Goal: Task Accomplishment & Management: Use online tool/utility

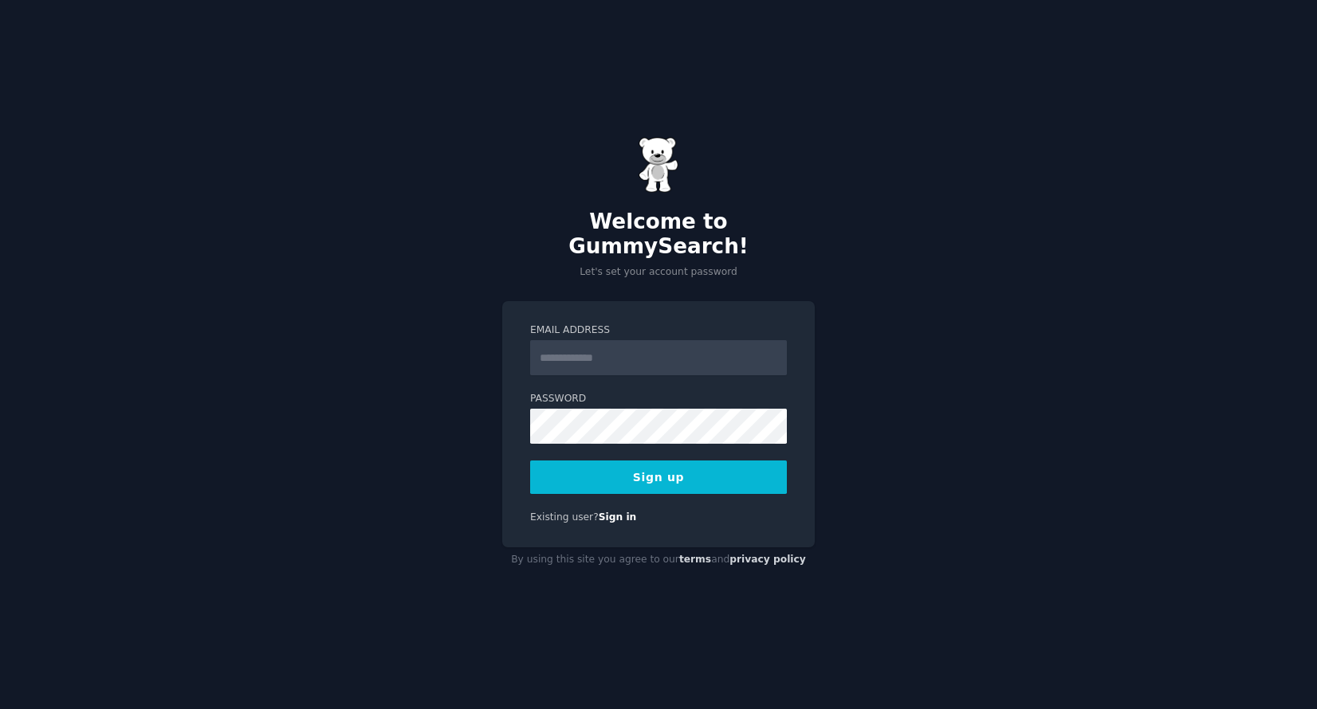
click at [646, 344] on input "Email Address" at bounding box center [658, 357] width 257 height 35
type input "**********"
click at [665, 466] on button "Sign up" at bounding box center [658, 477] width 257 height 33
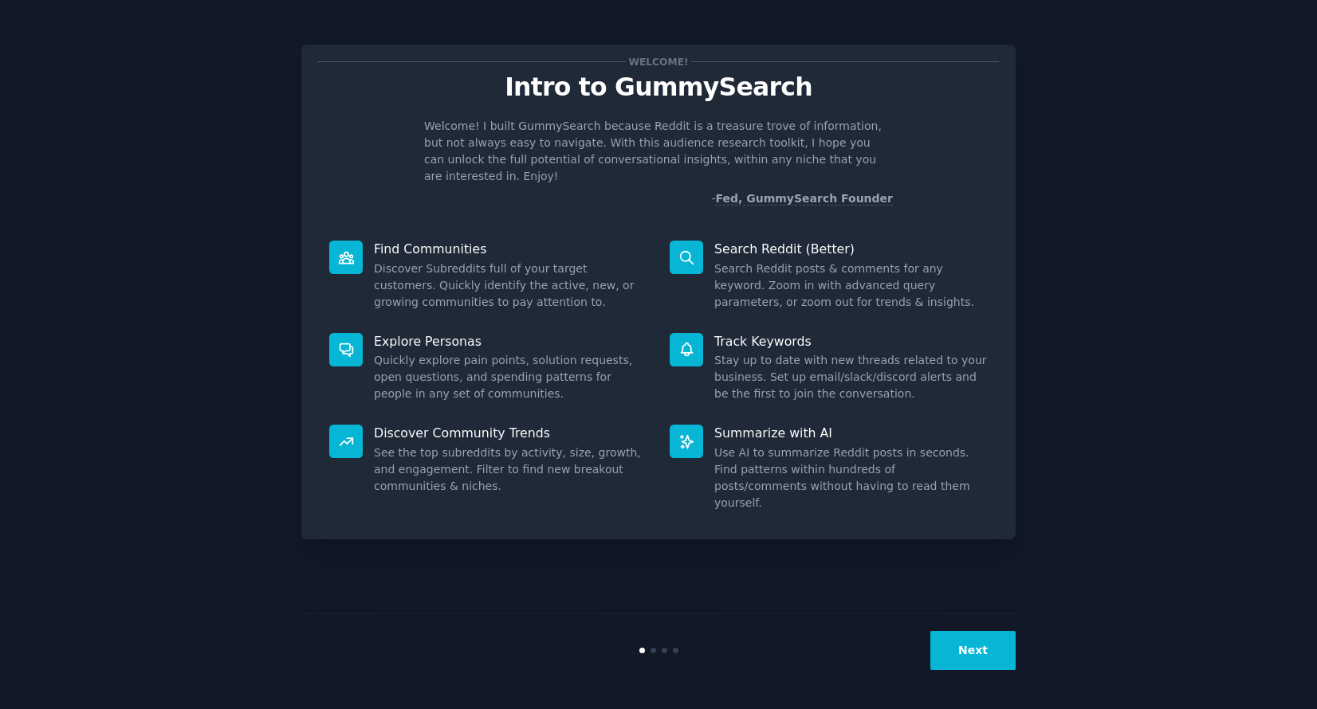
click at [970, 658] on button "Next" at bounding box center [972, 650] width 85 height 39
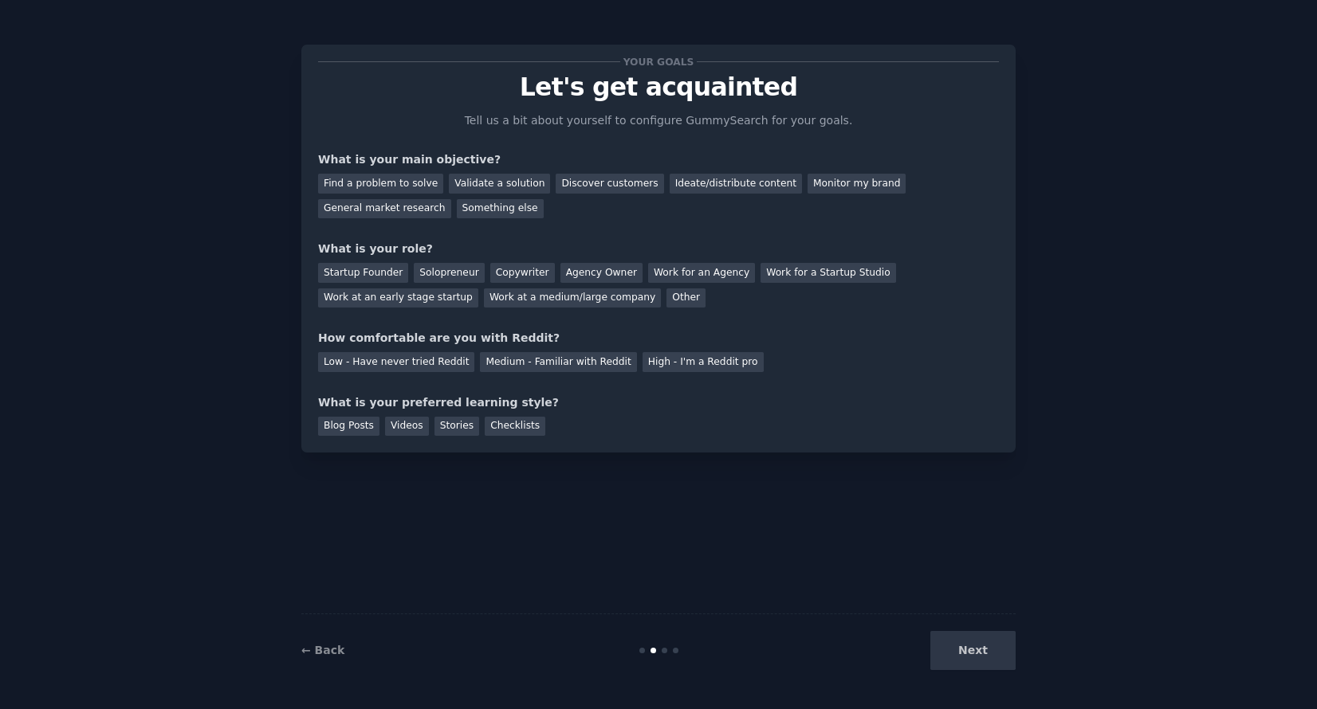
click at [970, 658] on div "Next" at bounding box center [896, 650] width 238 height 39
click at [605, 187] on div "Discover customers" at bounding box center [610, 184] width 108 height 20
click at [725, 183] on div "Ideate/distribute content" at bounding box center [735, 184] width 132 height 20
click at [595, 300] on div "Work at a medium/large company" at bounding box center [572, 299] width 177 height 20
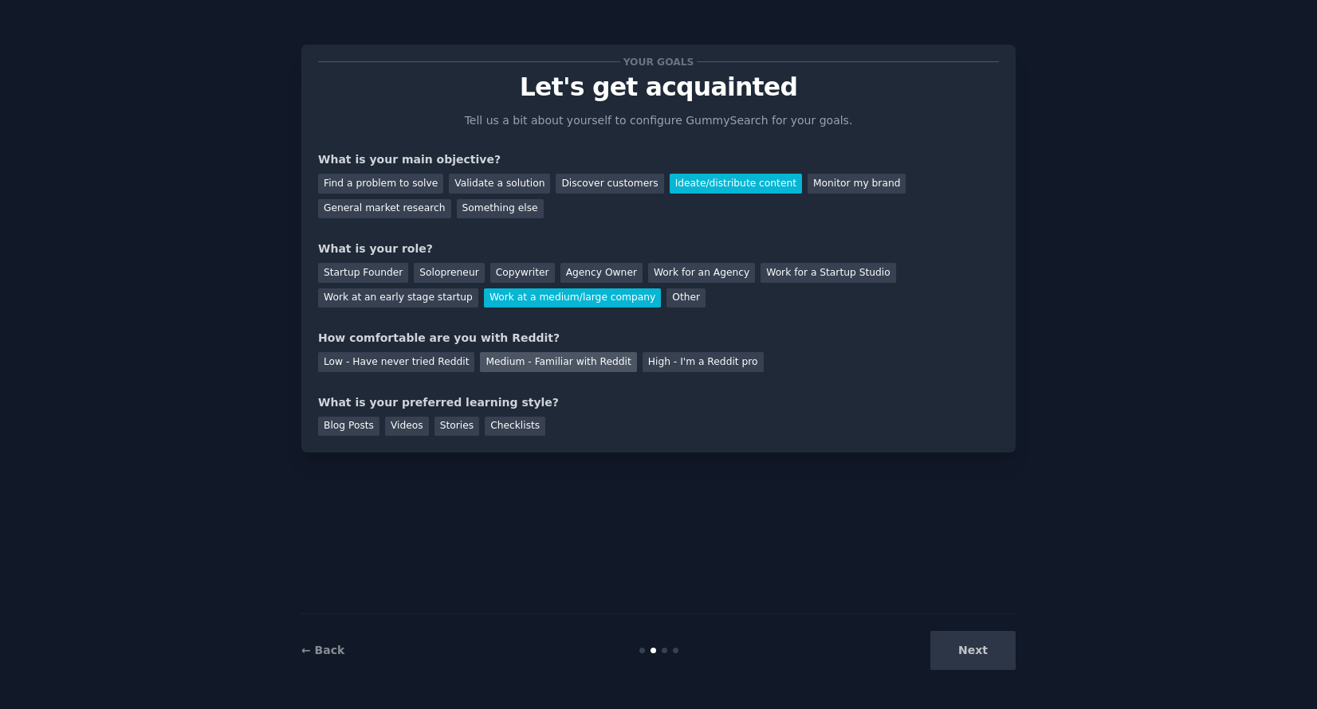
click at [566, 362] on div "Medium - Familiar with Reddit" at bounding box center [558, 362] width 156 height 20
click at [353, 425] on div "Blog Posts" at bounding box center [348, 427] width 61 height 20
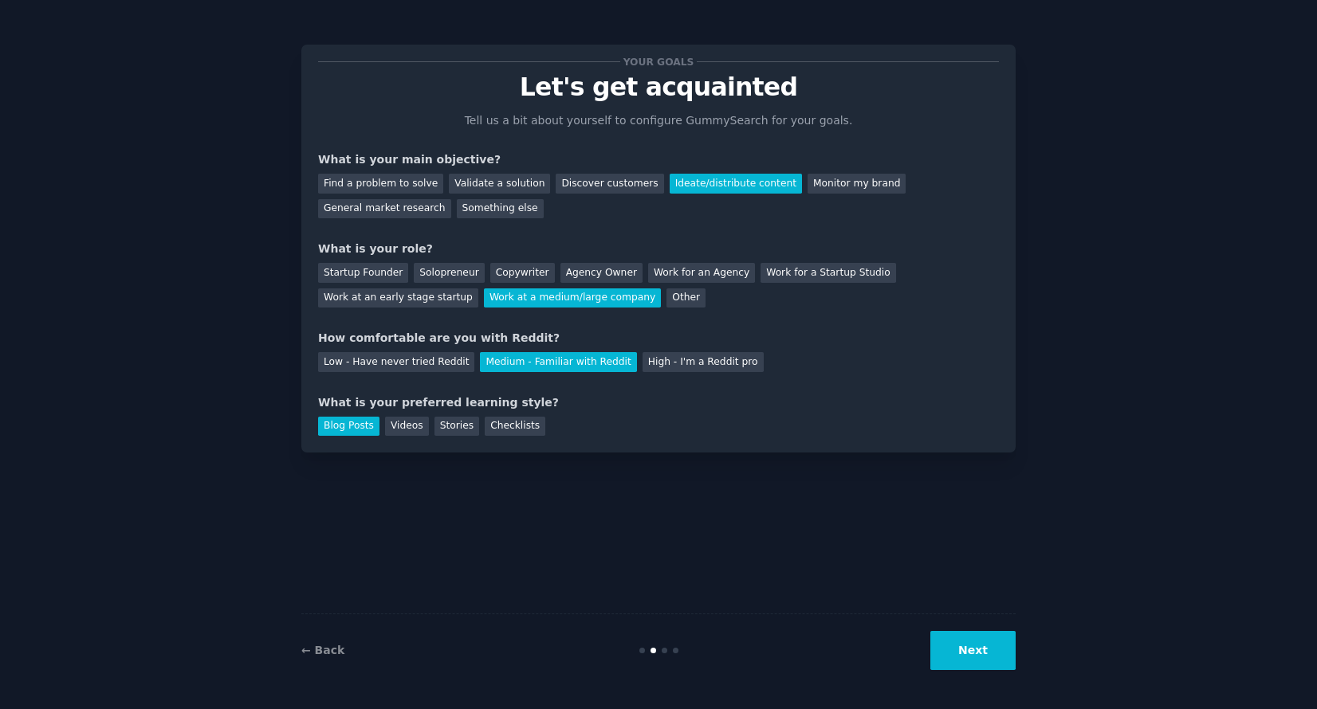
click at [984, 654] on button "Next" at bounding box center [972, 650] width 85 height 39
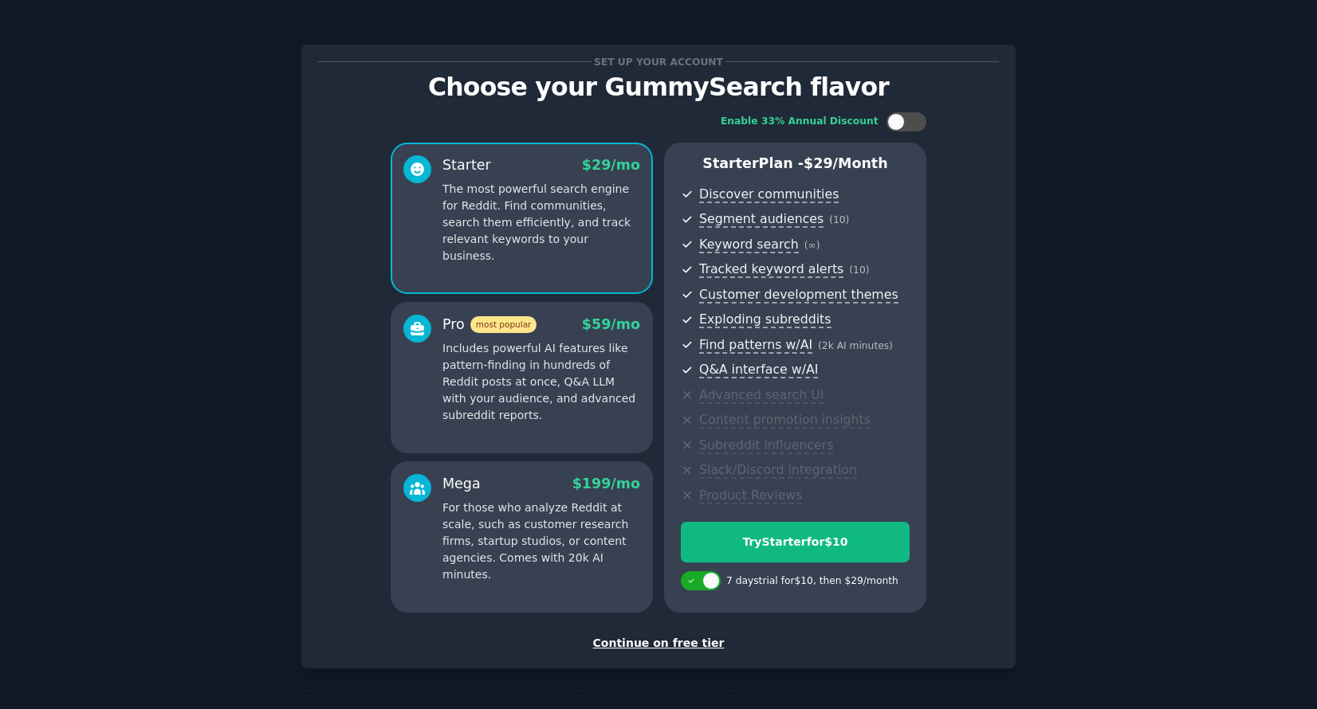
click at [686, 649] on div "Continue on free tier" at bounding box center [658, 643] width 681 height 17
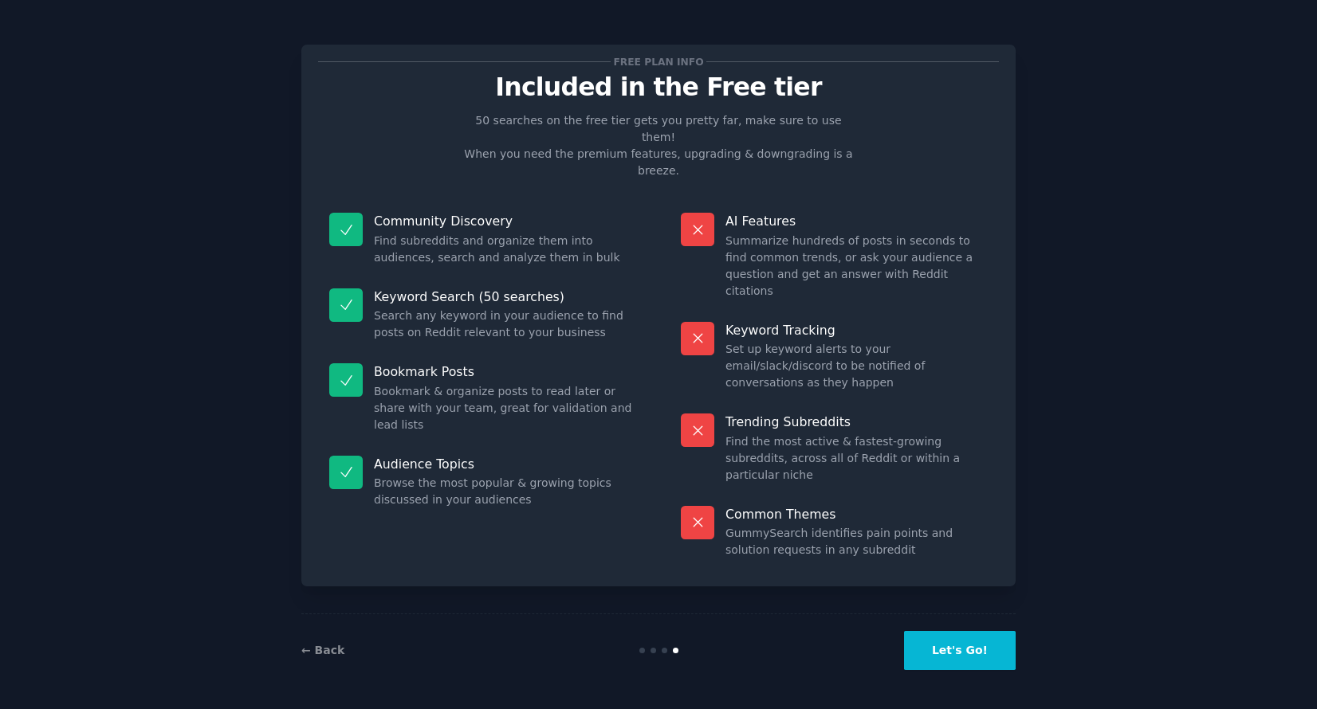
click at [965, 657] on button "Let's Go!" at bounding box center [960, 650] width 112 height 39
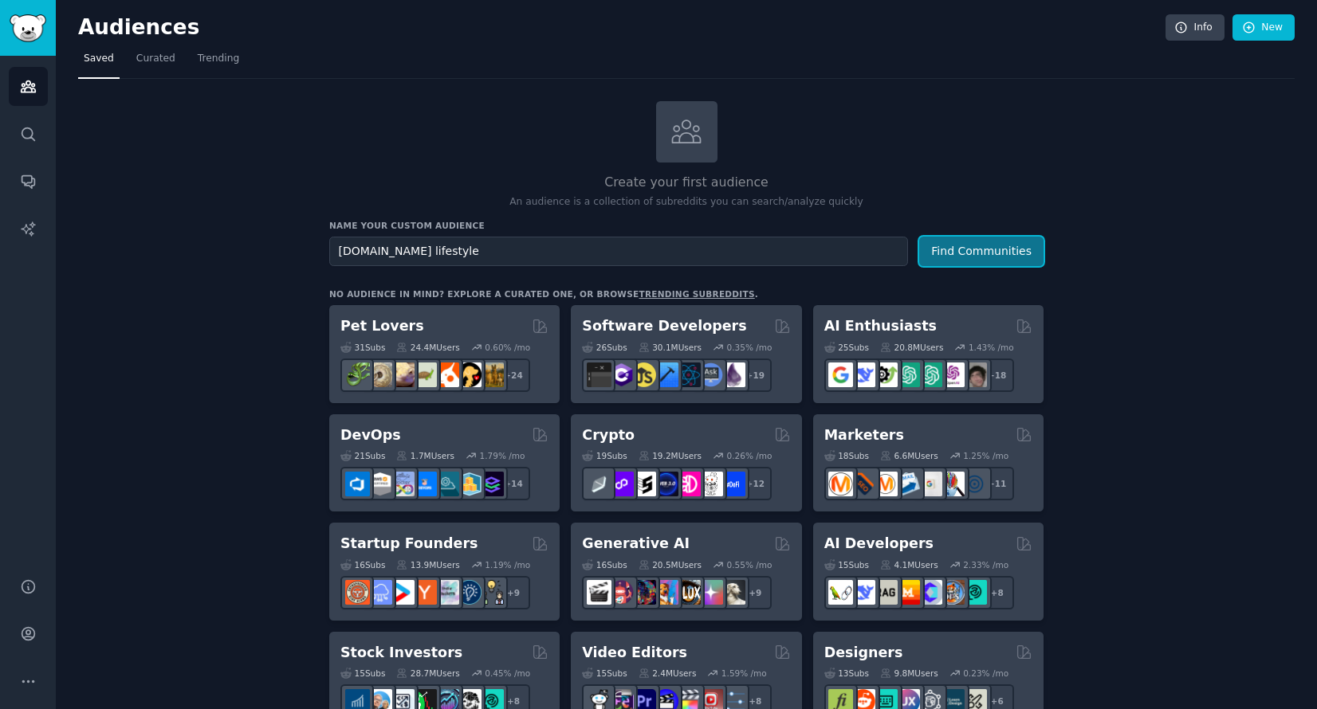
click at [975, 254] on button "Find Communities" at bounding box center [981, 251] width 124 height 29
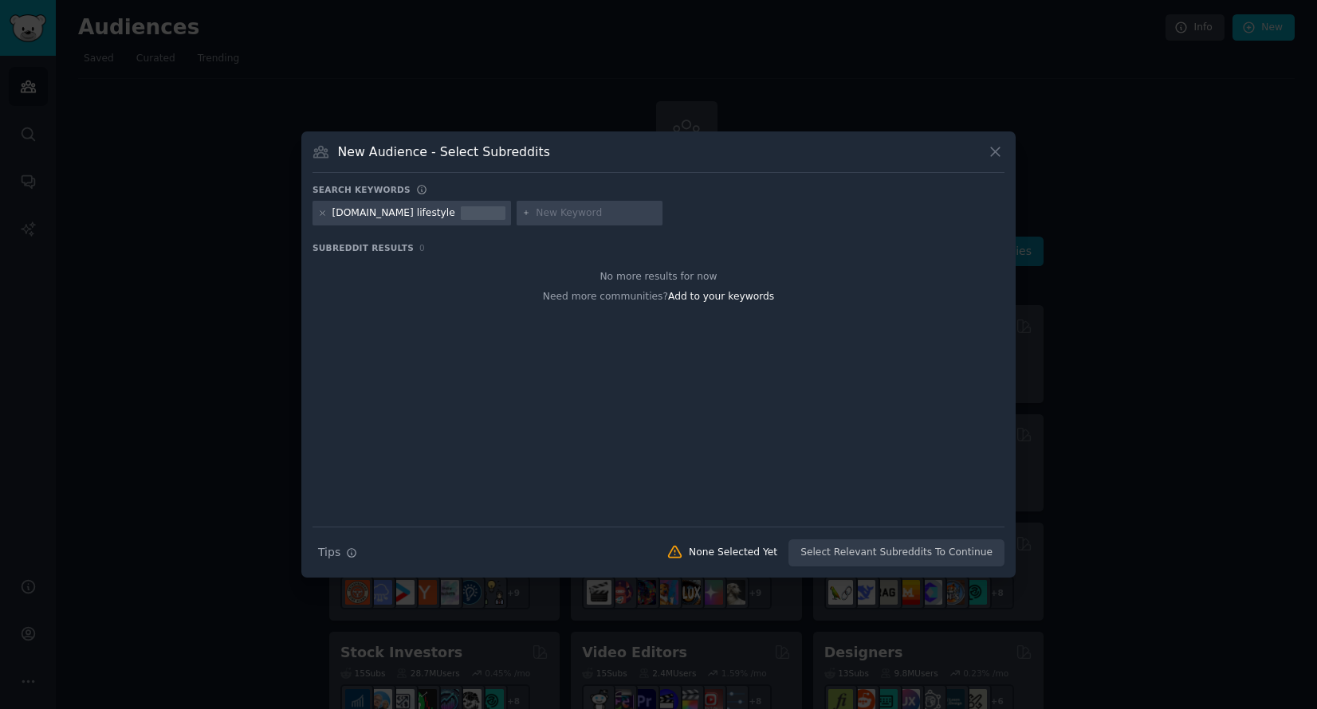
click at [989, 143] on icon at bounding box center [995, 151] width 17 height 17
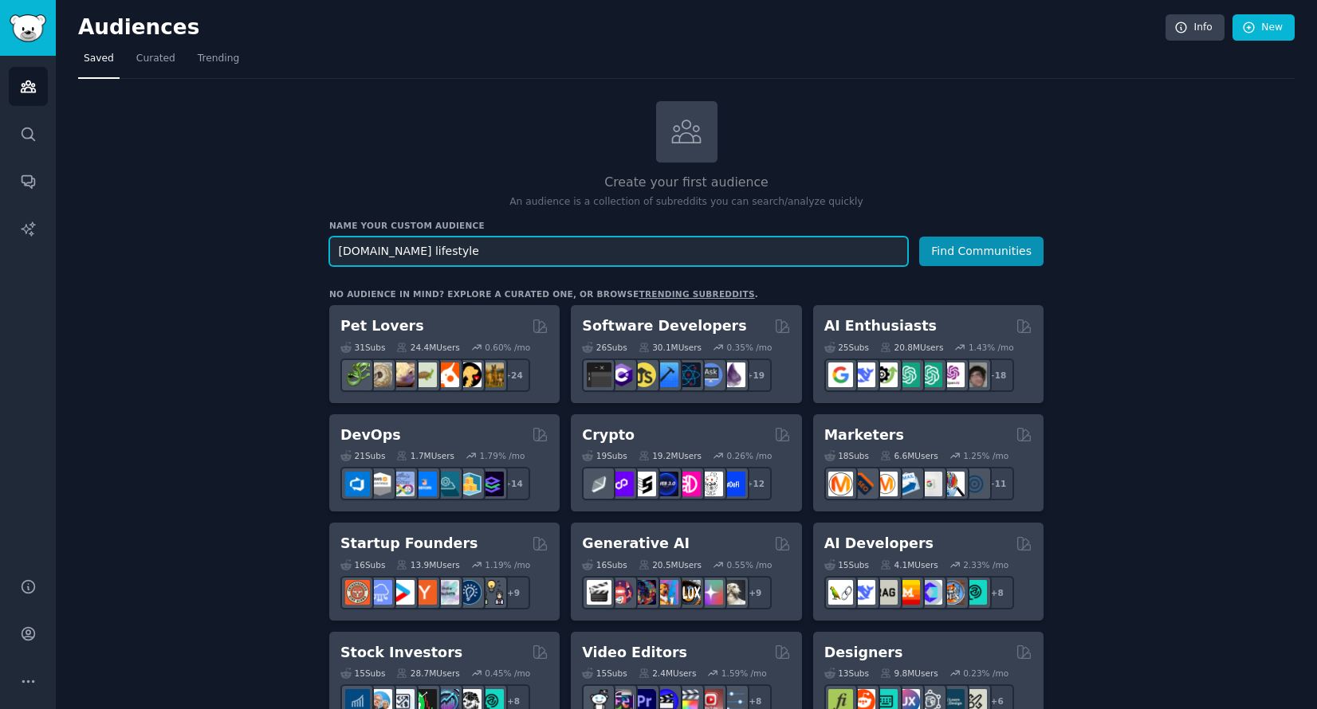
click at [427, 249] on input "Realtor.com lifestyle" at bounding box center [618, 251] width 579 height 29
type input "setting up home"
click at [919, 237] on button "Find Communities" at bounding box center [981, 251] width 124 height 29
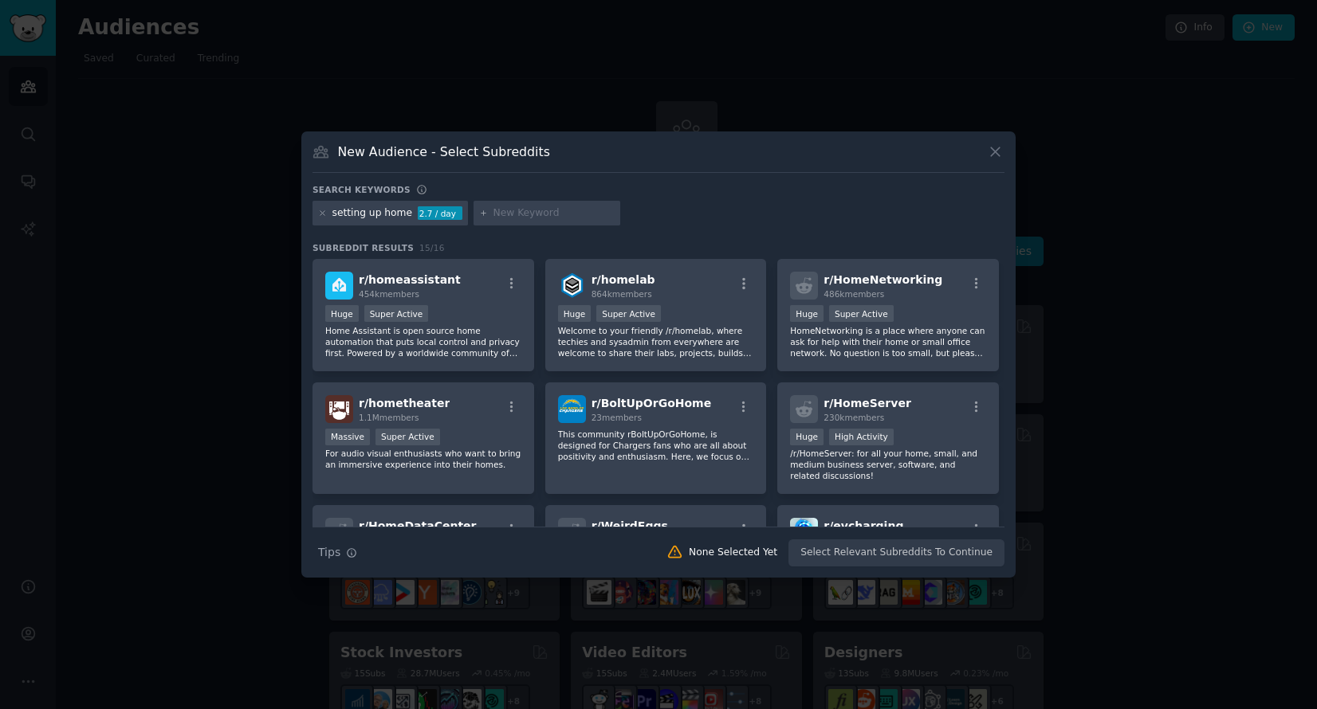
click at [510, 213] on input "text" at bounding box center [553, 213] width 121 height 14
type input "down payment diaries"
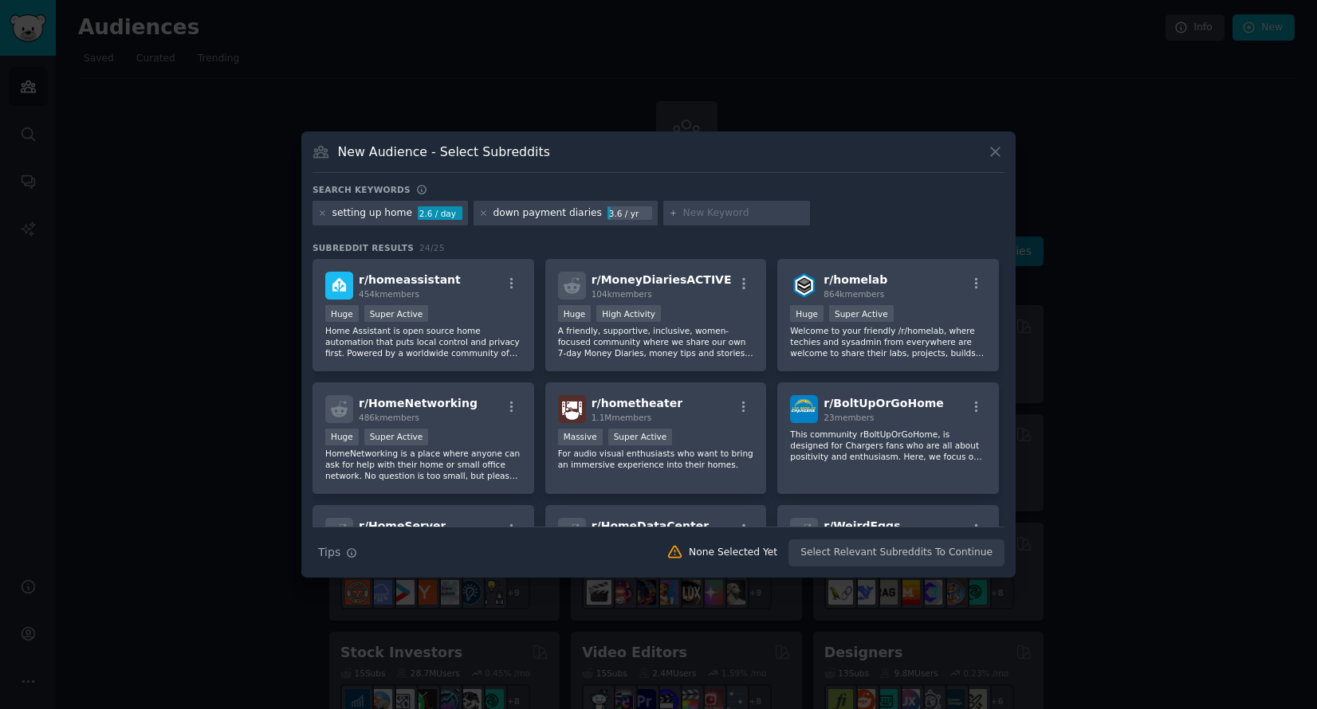
click at [553, 211] on div "down payment diaries" at bounding box center [547, 213] width 108 height 14
click at [712, 312] on div ">= 80th percentile for submissions / day Huge High Activity" at bounding box center [656, 315] width 196 height 20
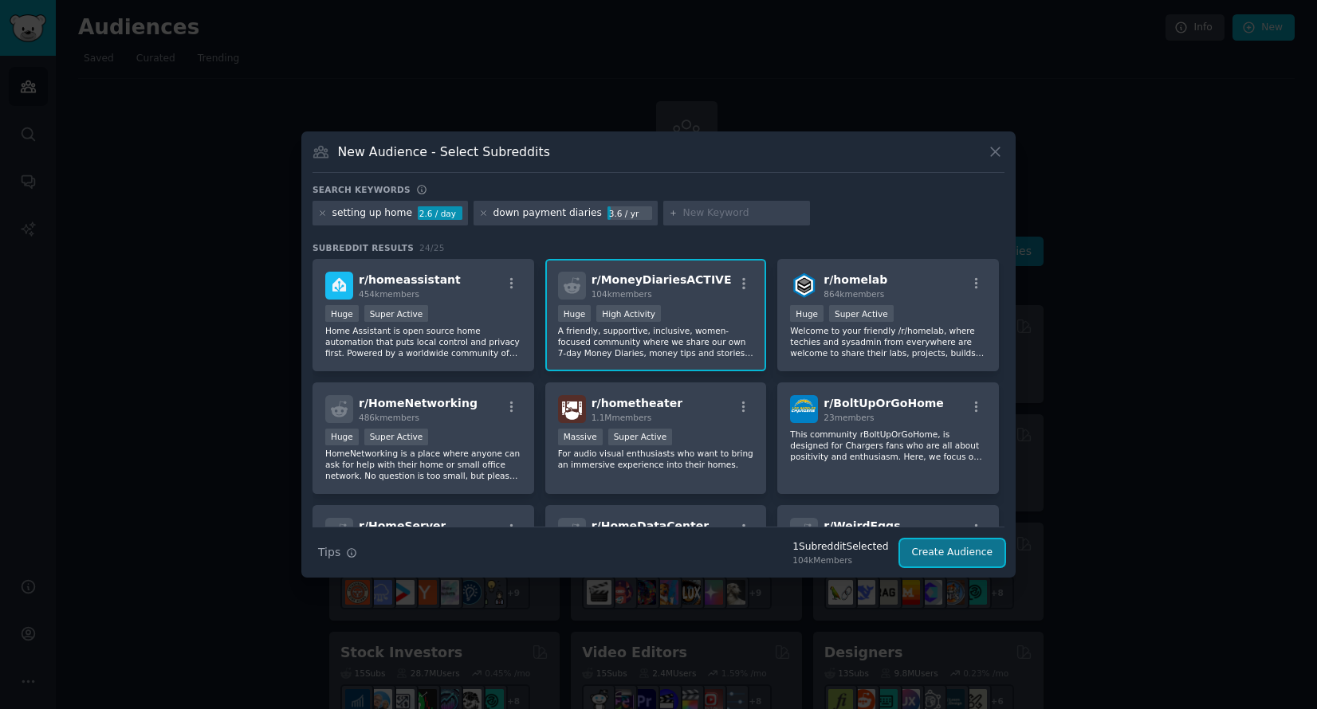
click at [951, 559] on button "Create Audience" at bounding box center [952, 553] width 105 height 27
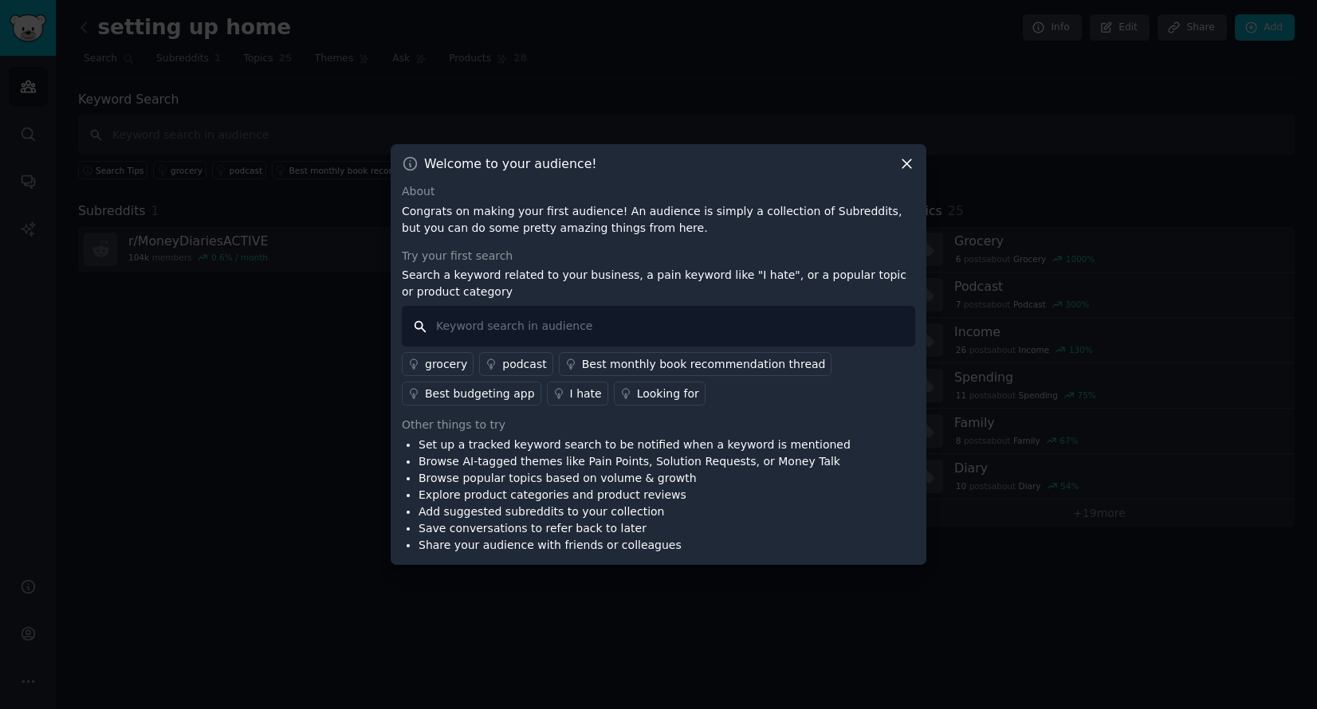
click at [613, 325] on input "text" at bounding box center [658, 326] width 513 height 41
type input "homeowner"
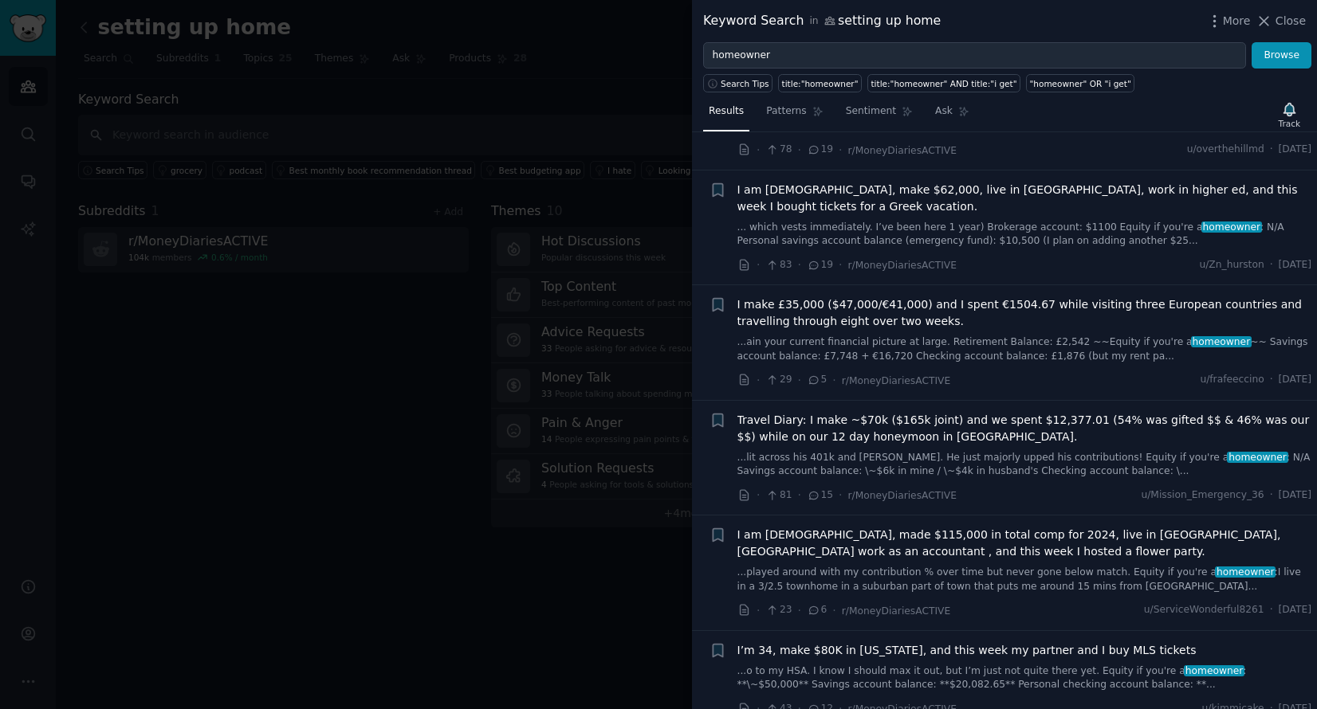
scroll to position [671, 0]
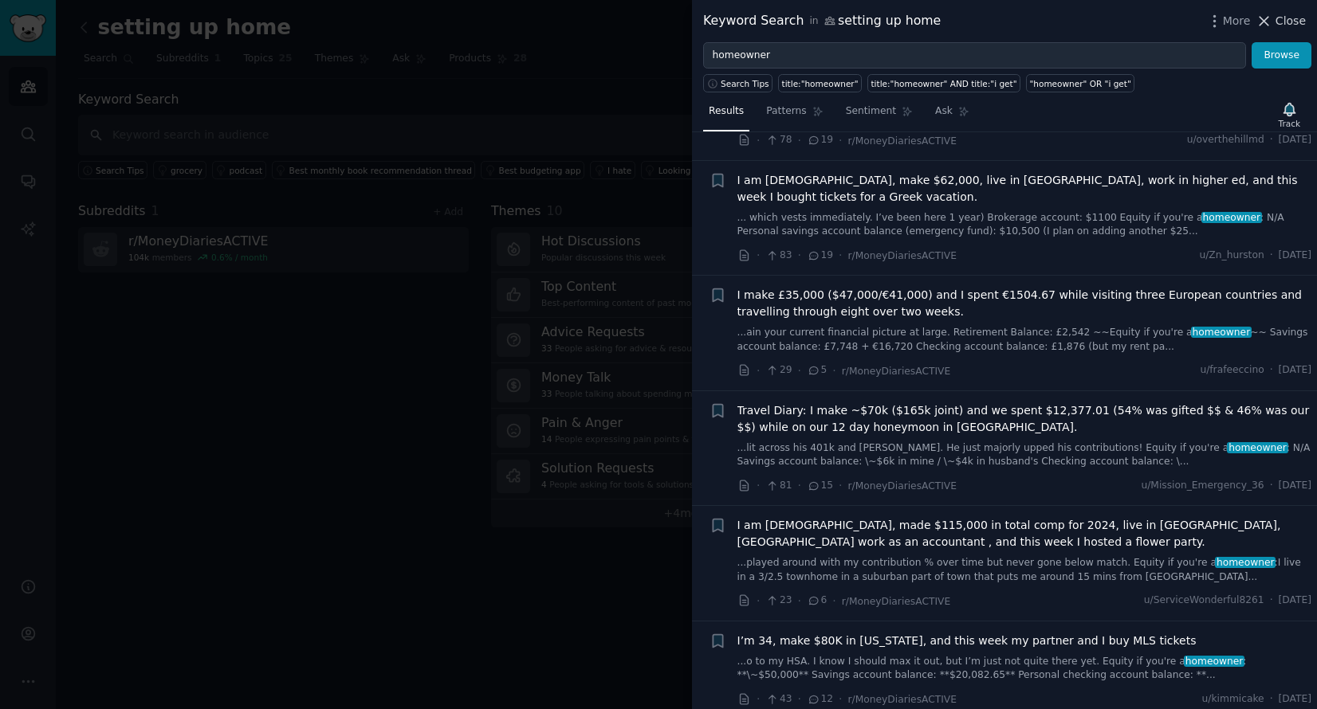
click at [1288, 17] on span "Close" at bounding box center [1290, 21] width 30 height 17
